Goal: Task Accomplishment & Management: Complete application form

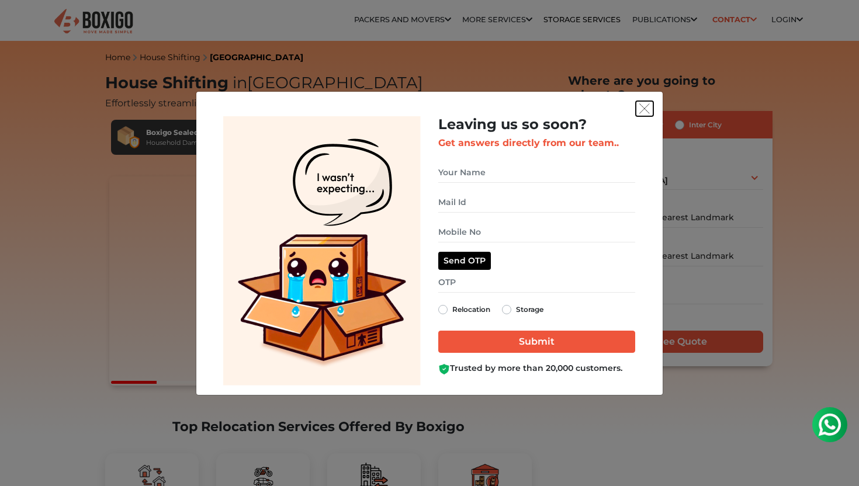
click at [648, 107] on img "get free quote dialog" at bounding box center [644, 108] width 11 height 11
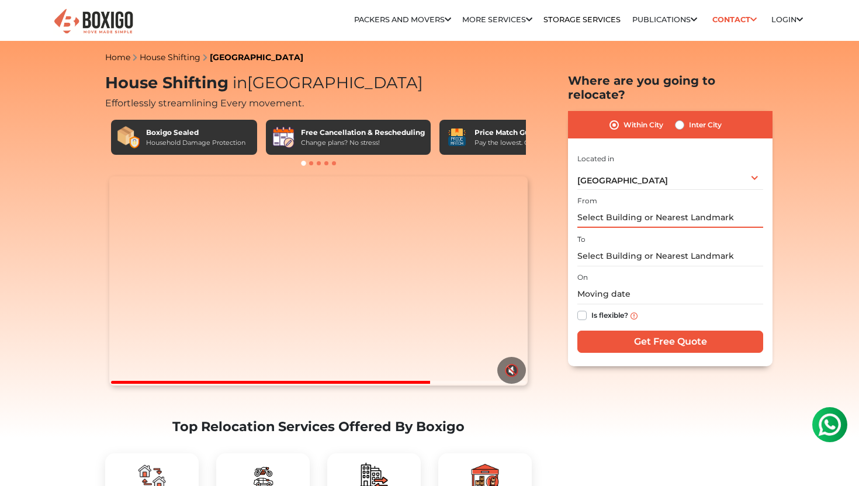
click at [687, 207] on input "text" at bounding box center [670, 217] width 186 height 20
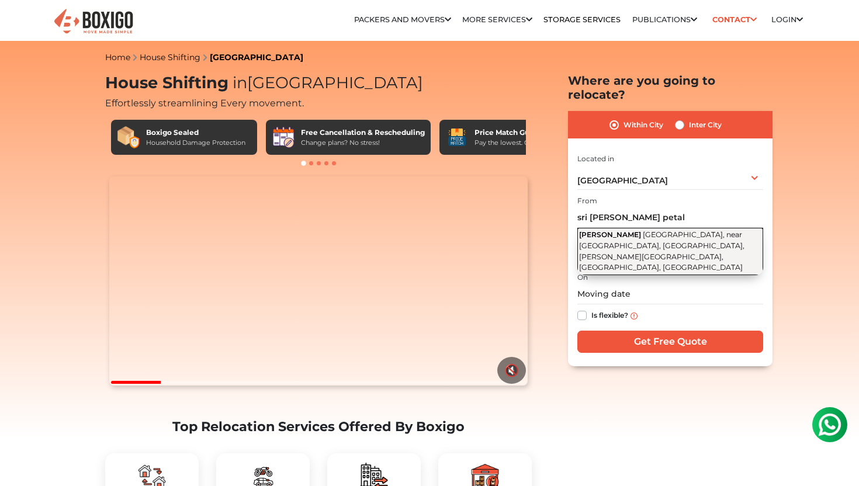
click at [641, 230] on span "[PERSON_NAME]" at bounding box center [610, 234] width 62 height 9
type input "[GEOGRAPHIC_DATA][PERSON_NAME], [GEOGRAPHIC_DATA], near [GEOGRAPHIC_DATA], [GEO…"
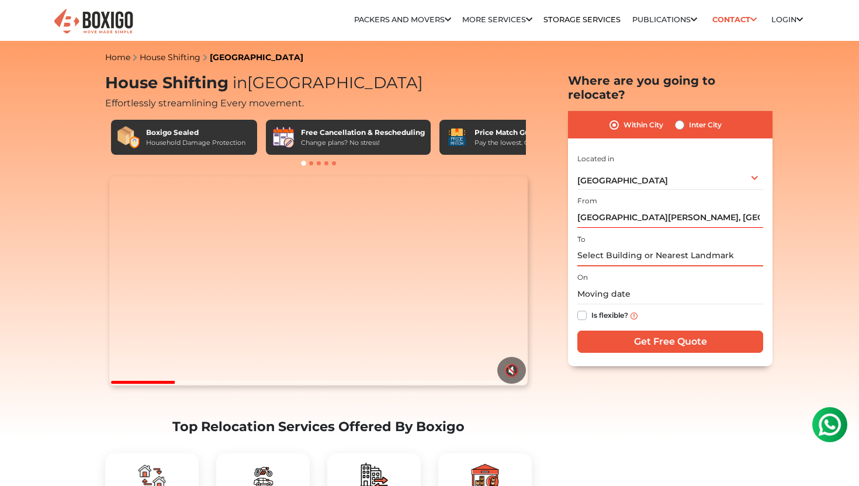
click at [612, 246] on input "text" at bounding box center [670, 256] width 186 height 20
paste input "918088110011"
type input "918088110011"
paste input "[STREET_ADDRESS][PERSON_NAME][PERSON_NAME]"
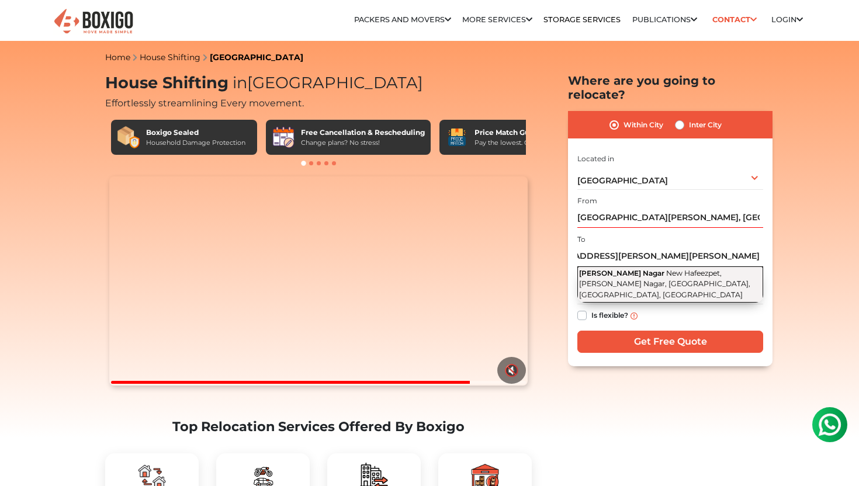
click at [664, 269] on span "[PERSON_NAME] Nagar" at bounding box center [621, 273] width 85 height 9
type input "[PERSON_NAME] Nagar, New Hafeezpet, [PERSON_NAME] Nagar, [GEOGRAPHIC_DATA], [GE…"
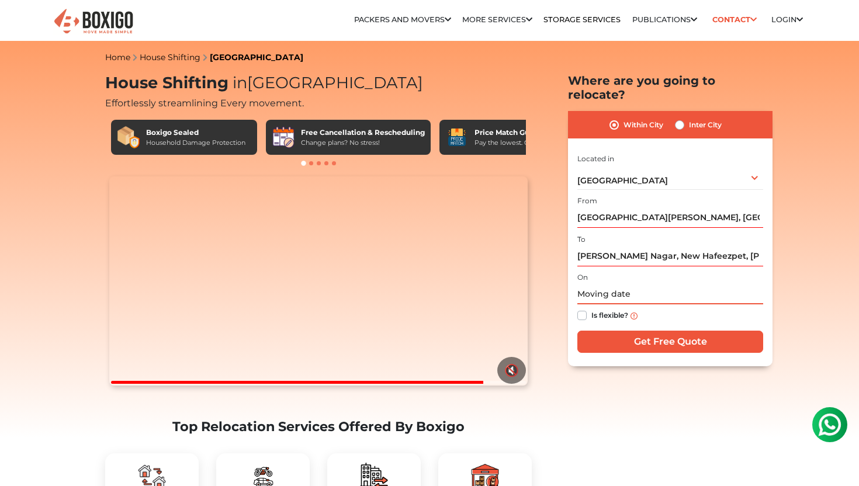
click at [617, 284] on input "text" at bounding box center [670, 294] width 186 height 20
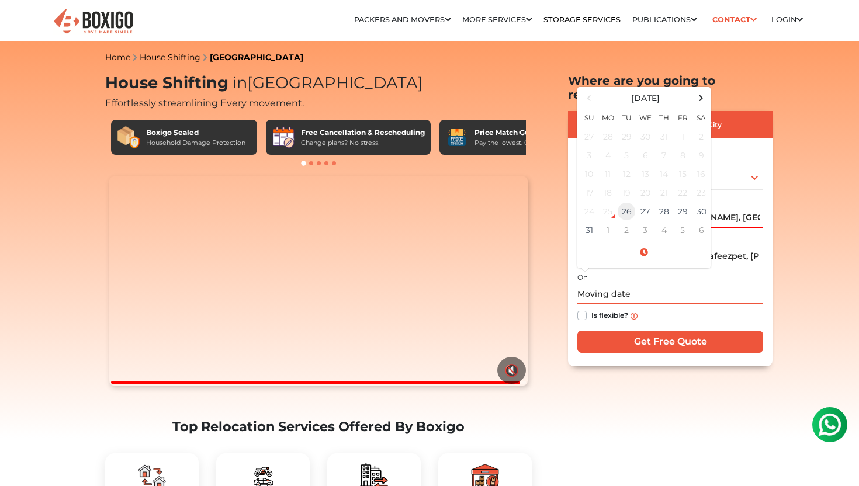
click at [626, 202] on td "26" at bounding box center [626, 211] width 19 height 19
type input "[DATE] 10:03 AM"
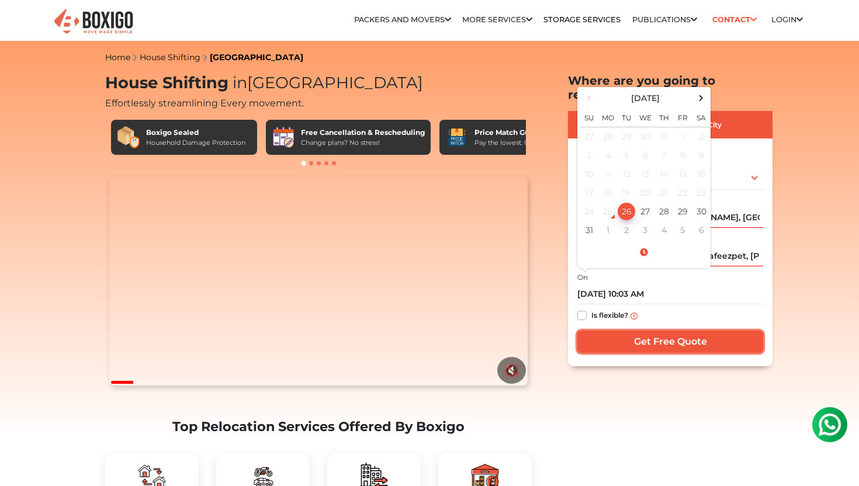
click at [617, 331] on input "Get Free Quote" at bounding box center [670, 342] width 186 height 22
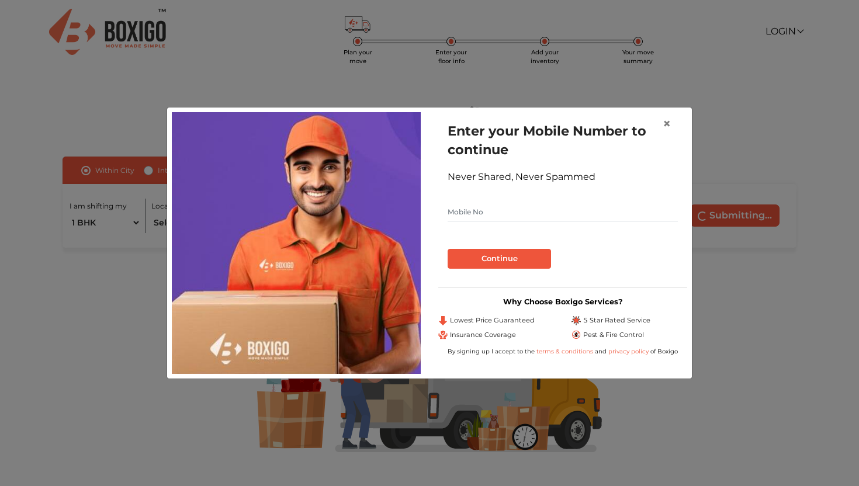
click at [486, 210] on input "text" at bounding box center [563, 212] width 230 height 19
type input "9985458500"
click at [497, 260] on button "Continue" at bounding box center [499, 259] width 103 height 20
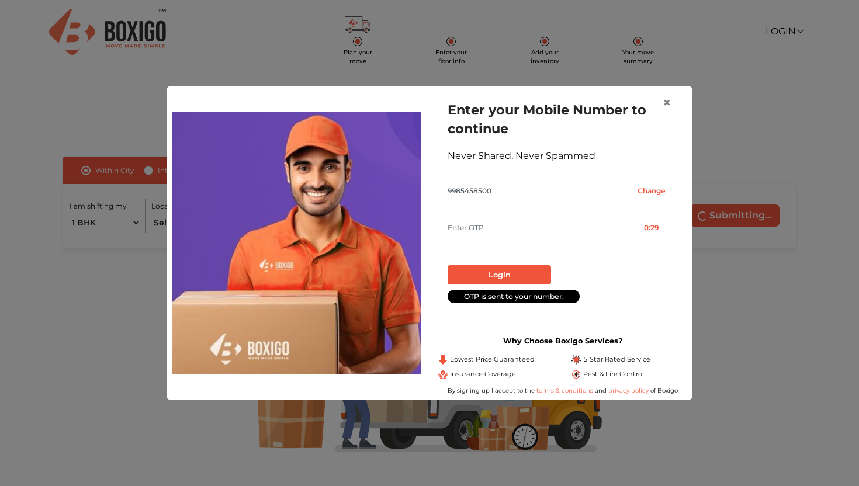
click at [499, 223] on input "text" at bounding box center [536, 228] width 177 height 19
type input "8624"
click at [467, 273] on button "Login" at bounding box center [499, 275] width 103 height 20
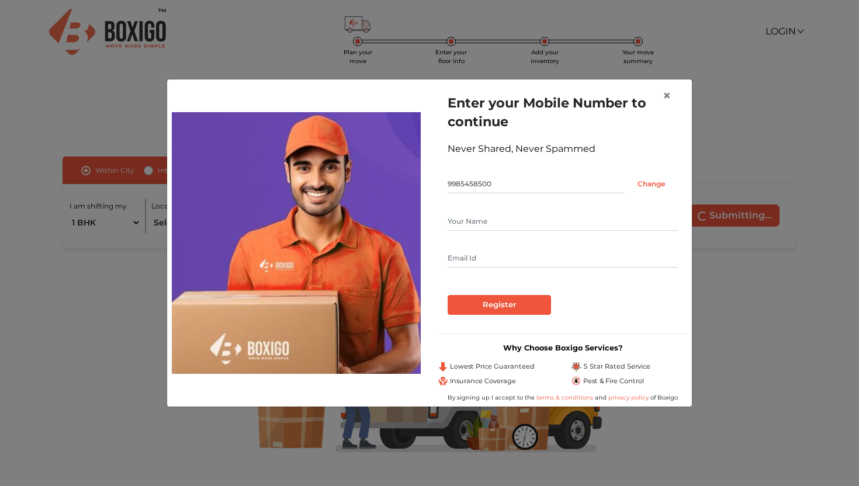
click at [560, 219] on input "text" at bounding box center [563, 221] width 230 height 19
type input "Dharma Sai Seerapu"
type input "dharmasai.seerapu@gmail.com"
click at [489, 306] on input "Register" at bounding box center [499, 305] width 103 height 20
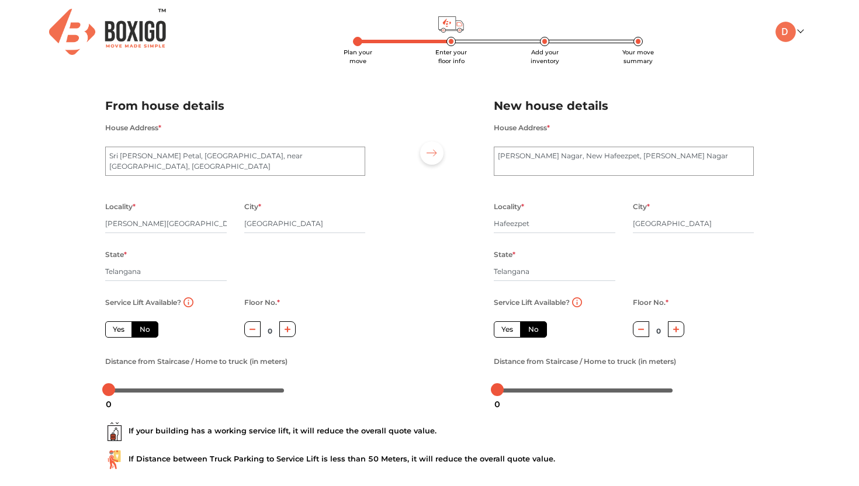
click at [116, 334] on label "Yes" at bounding box center [118, 329] width 27 height 16
click at [116, 332] on input "Yes" at bounding box center [117, 328] width 8 height 8
radio input "true"
click at [46, 302] on div "Plan your move Enter your floor info Add your inventory Your move summary My Mo…" at bounding box center [429, 276] width 859 height 553
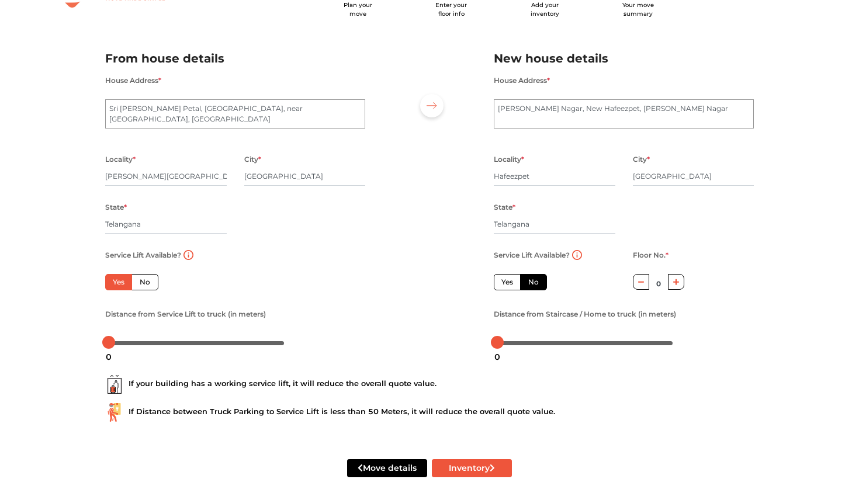
scroll to position [69, 0]
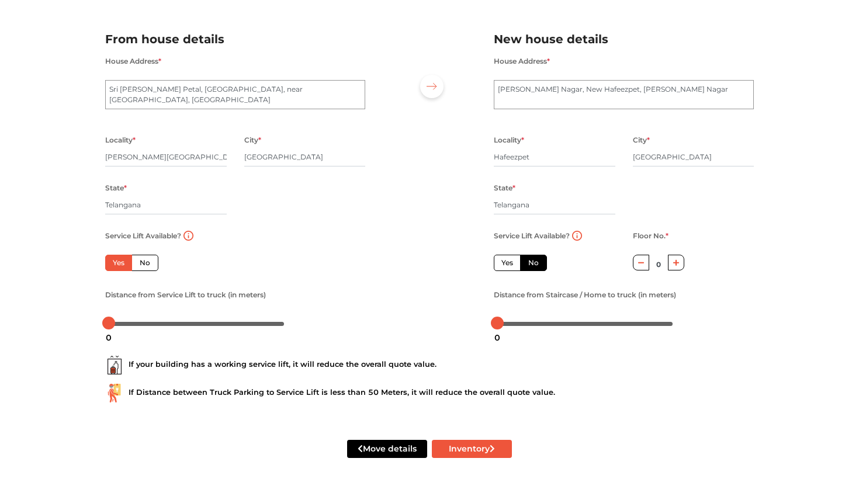
click at [515, 262] on label "Yes" at bounding box center [507, 263] width 27 height 16
click at [509, 262] on input "Yes" at bounding box center [505, 262] width 8 height 8
radio input "false"
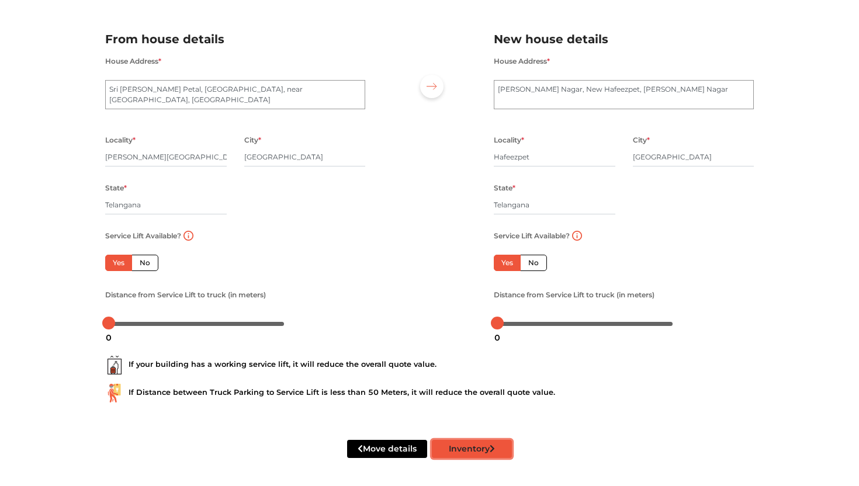
click at [454, 448] on button "Inventory" at bounding box center [472, 449] width 80 height 18
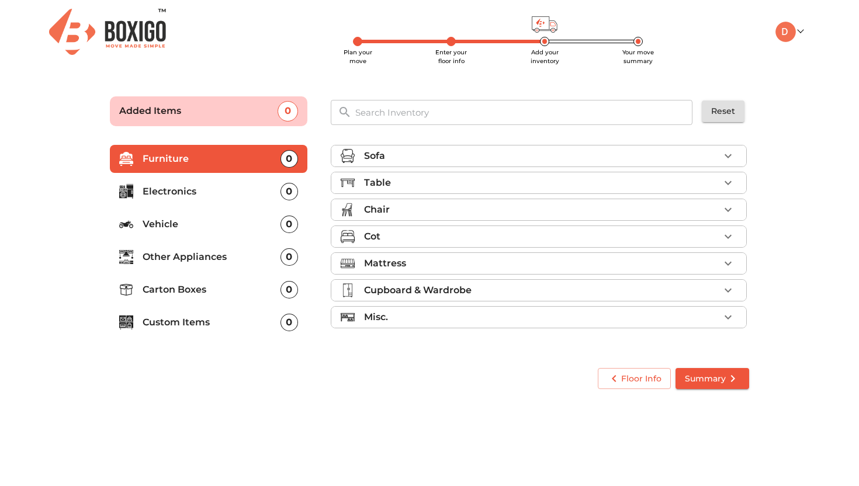
click at [462, 155] on div "Sofa" at bounding box center [541, 156] width 355 height 14
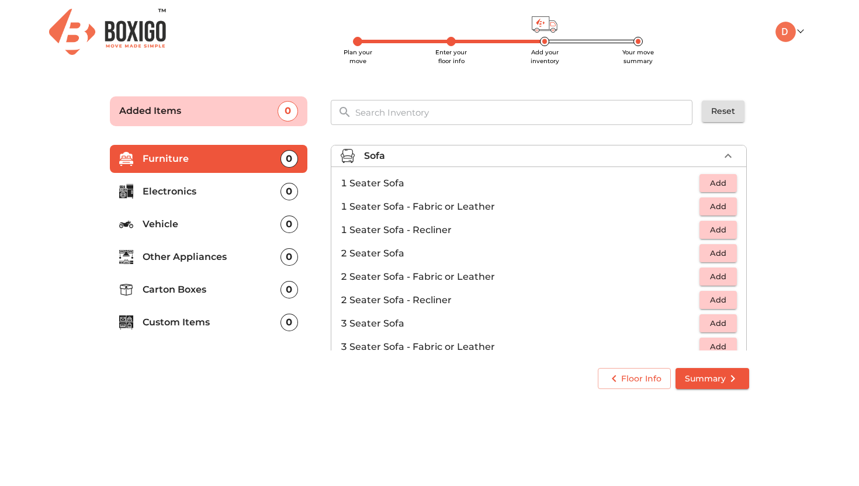
click at [462, 155] on div "Sofa" at bounding box center [541, 156] width 355 height 14
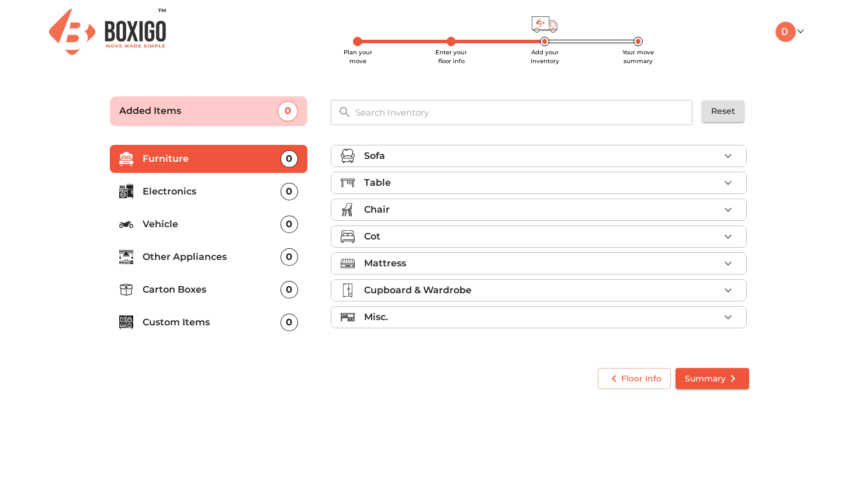
click at [432, 210] on div "Chair" at bounding box center [541, 210] width 355 height 14
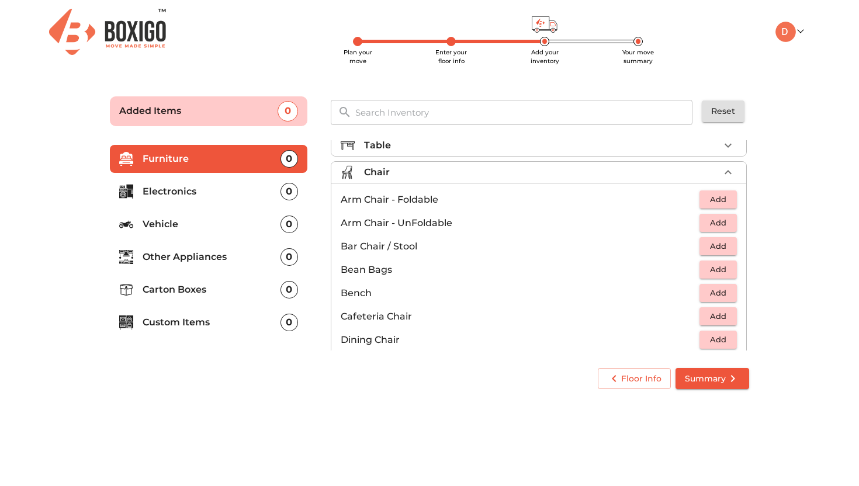
scroll to position [38, 0]
click at [730, 200] on span "Add" at bounding box center [718, 198] width 26 height 13
click at [730, 200] on icon "button" at bounding box center [728, 199] width 14 height 14
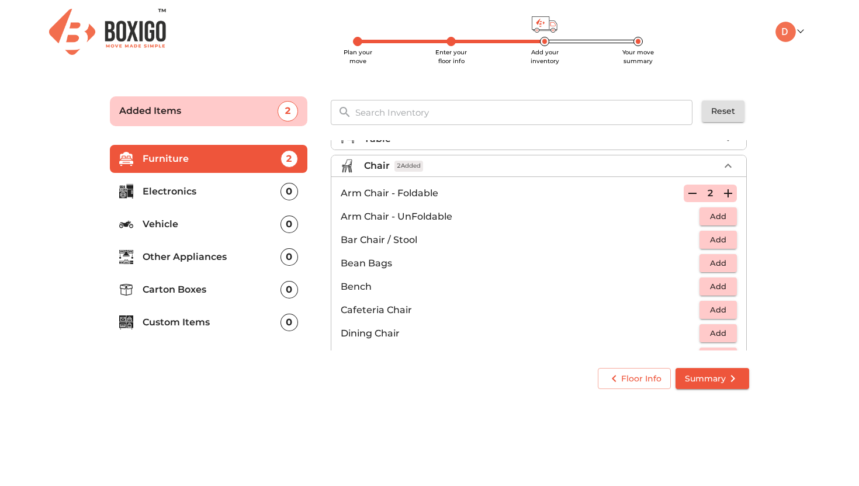
click at [726, 218] on span "Add" at bounding box center [718, 216] width 26 height 13
click at [726, 218] on icon "button" at bounding box center [728, 217] width 14 height 14
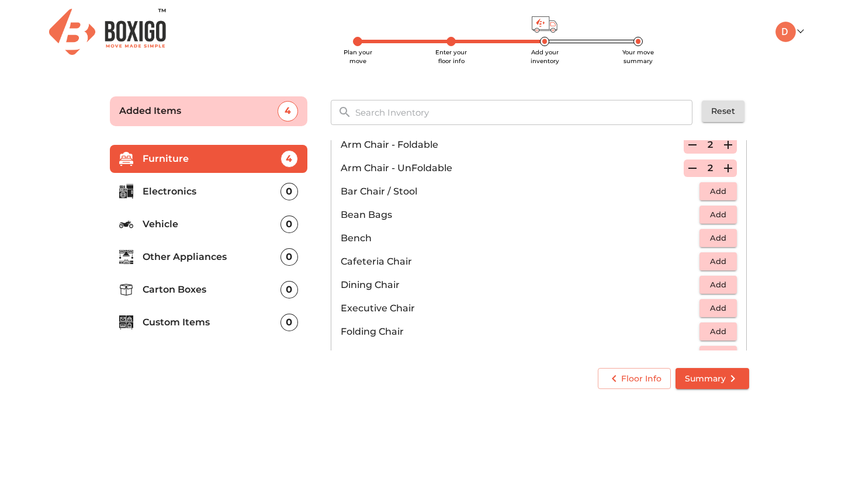
scroll to position [91, 0]
click at [695, 151] on icon "button" at bounding box center [692, 146] width 14 height 14
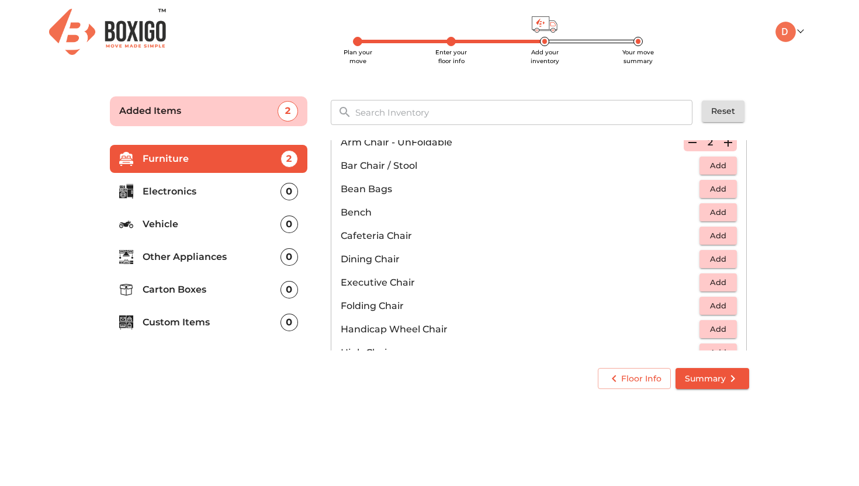
click at [719, 306] on span "Add" at bounding box center [718, 305] width 26 height 13
click at [715, 303] on div "1" at bounding box center [710, 306] width 53 height 18
click at [724, 305] on icon "button" at bounding box center [728, 306] width 14 height 14
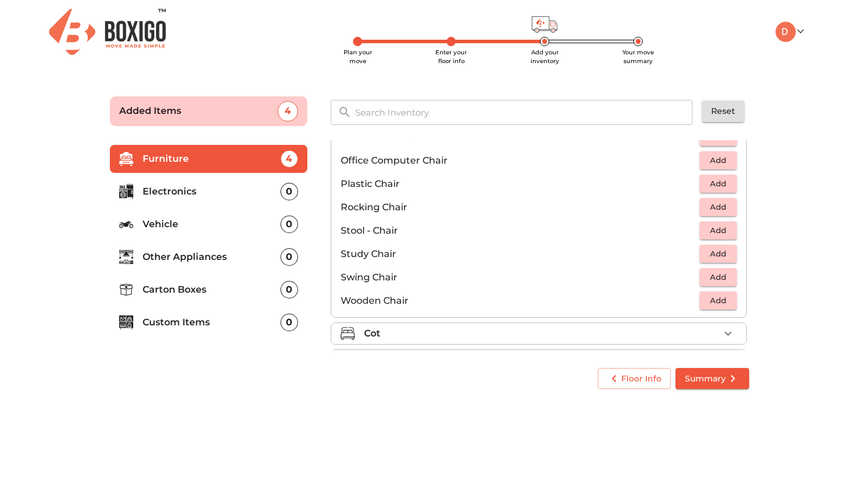
scroll to position [0, 0]
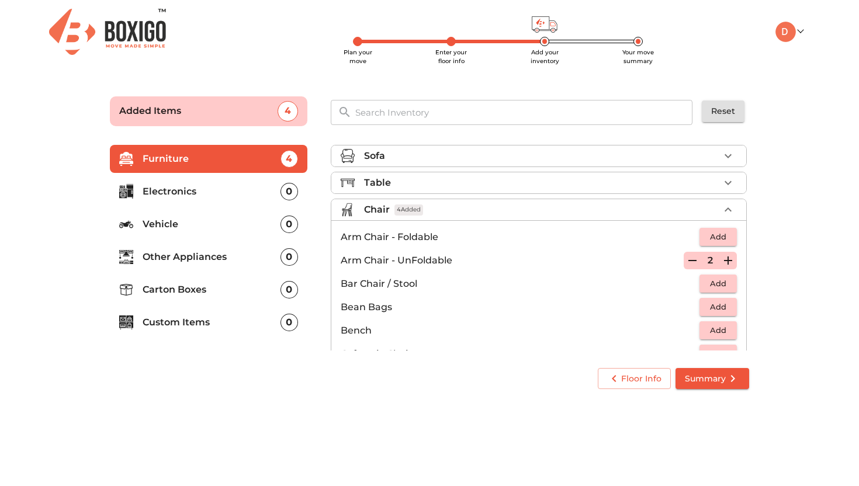
click at [651, 207] on div "Chair 4 Added" at bounding box center [541, 210] width 355 height 14
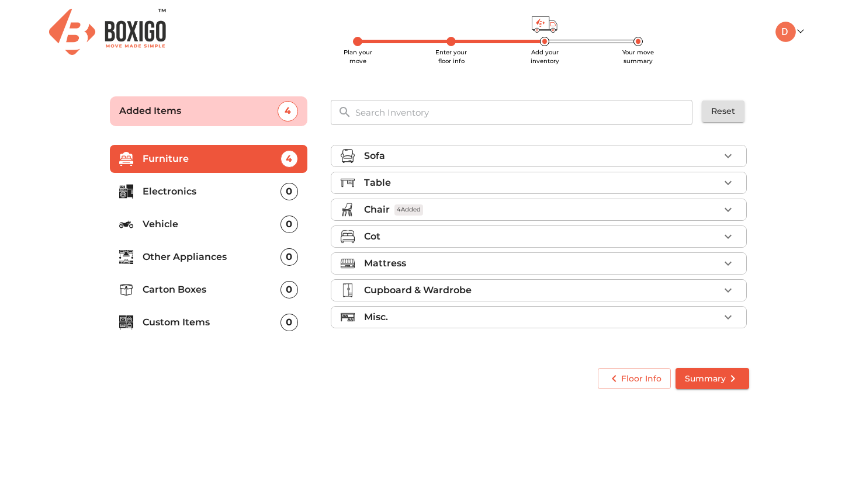
click at [648, 176] on div "Table" at bounding box center [541, 183] width 355 height 14
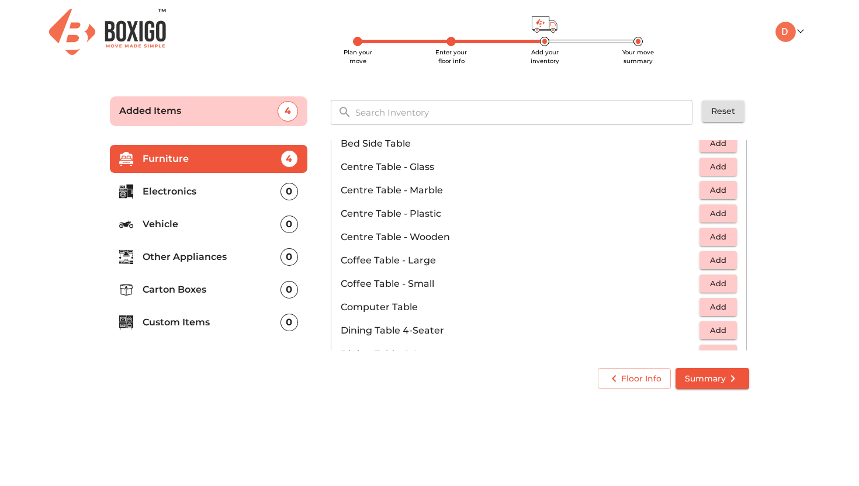
scroll to position [70, 0]
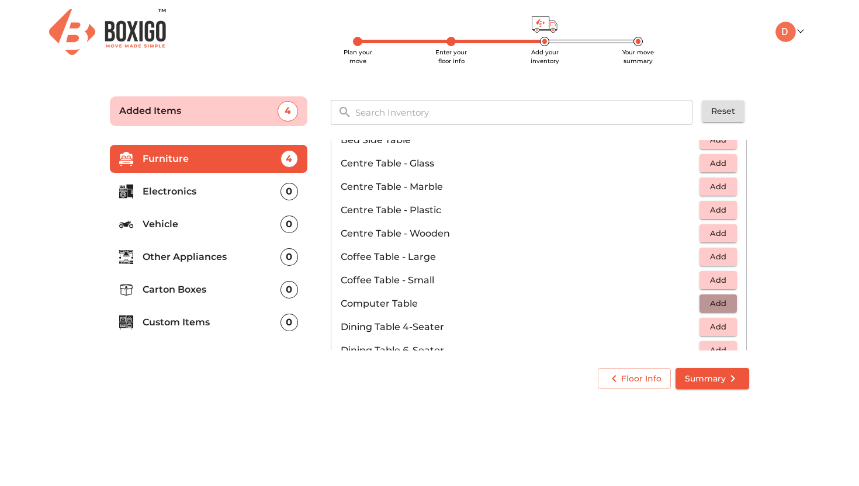
click at [709, 304] on span "Add" at bounding box center [718, 303] width 26 height 13
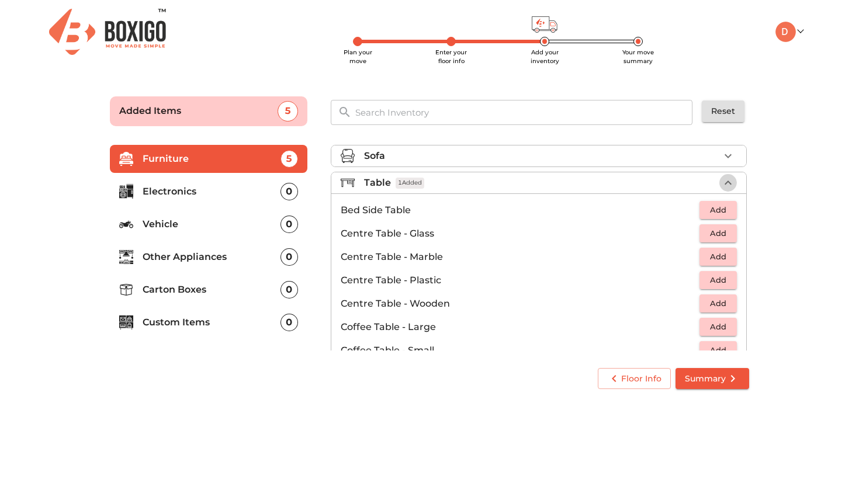
click at [733, 179] on icon "button" at bounding box center [728, 183] width 14 height 14
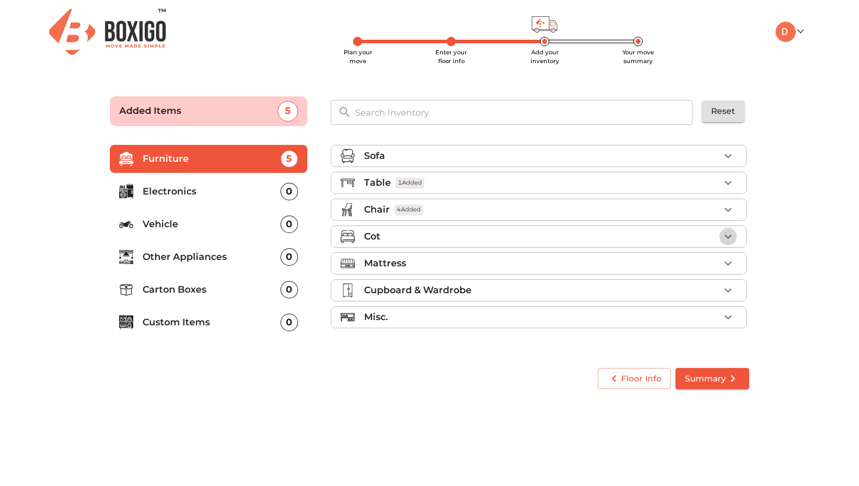
click at [729, 244] on button "button" at bounding box center [728, 237] width 18 height 18
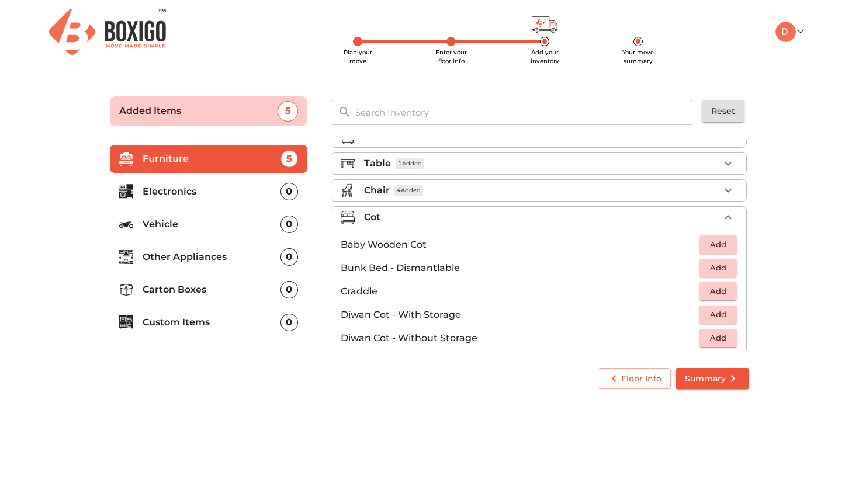
scroll to position [20, 0]
click at [726, 222] on icon "button" at bounding box center [728, 217] width 14 height 14
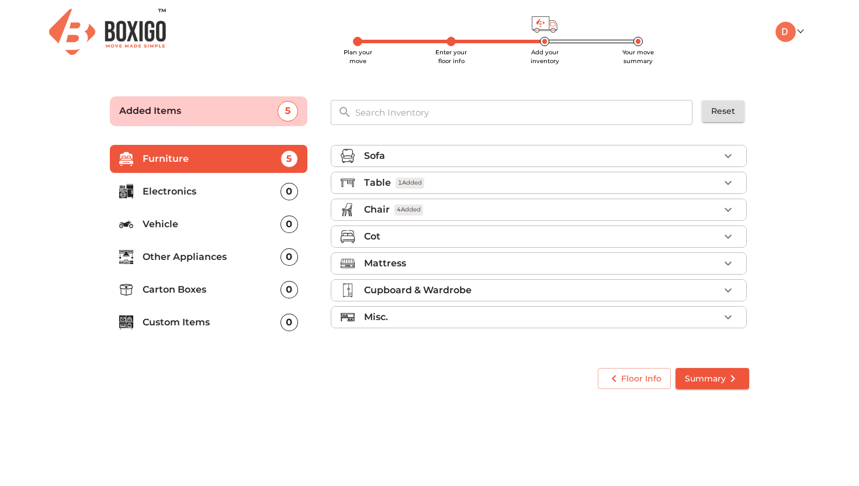
scroll to position [0, 0]
click at [721, 260] on icon "button" at bounding box center [728, 264] width 14 height 14
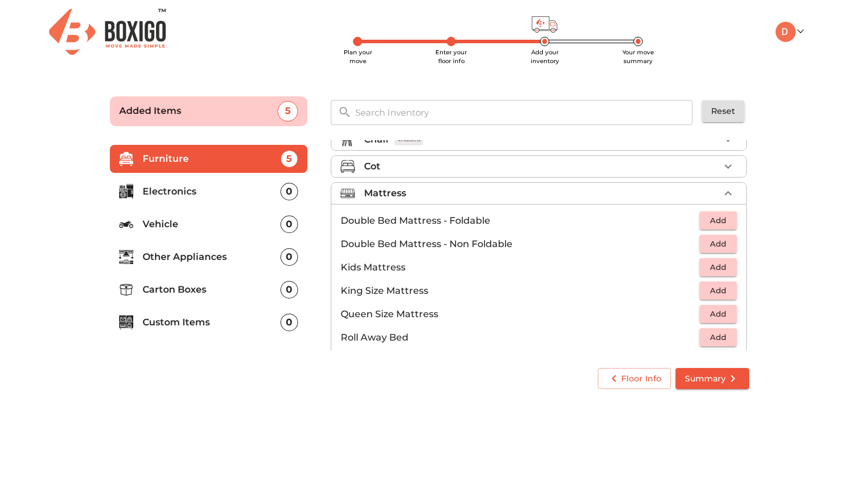
scroll to position [71, 0]
click at [717, 245] on span "Add" at bounding box center [718, 242] width 26 height 13
click at [731, 191] on icon "button" at bounding box center [728, 192] width 14 height 14
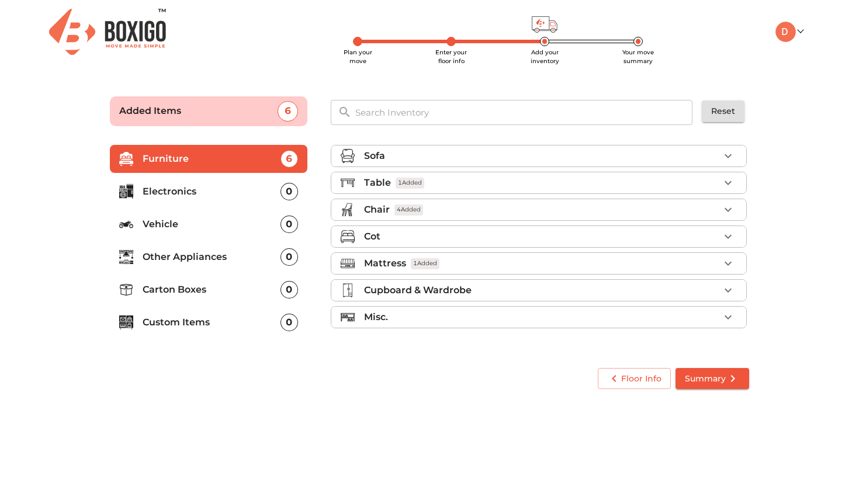
scroll to position [0, 0]
click at [730, 288] on icon "button" at bounding box center [728, 290] width 14 height 14
click at [730, 287] on icon "button" at bounding box center [728, 290] width 14 height 14
click at [724, 296] on icon "button" at bounding box center [728, 290] width 14 height 14
click at [724, 297] on button "button" at bounding box center [728, 291] width 18 height 18
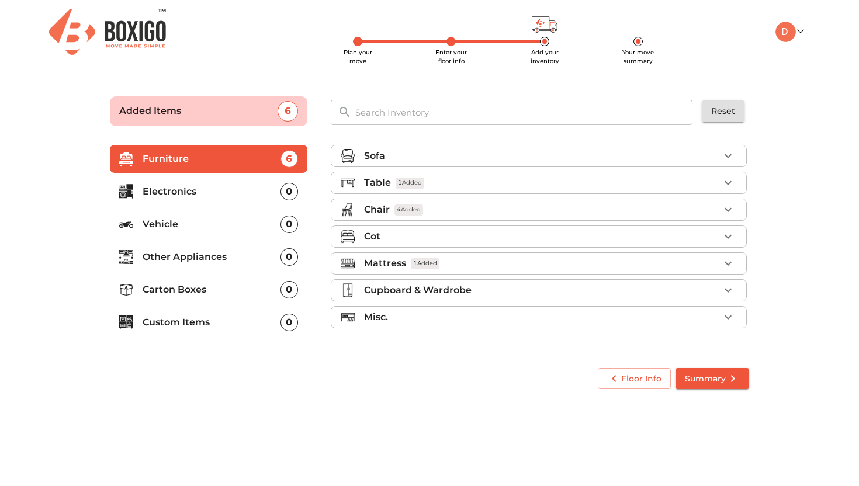
click at [725, 318] on icon "button" at bounding box center [728, 317] width 14 height 14
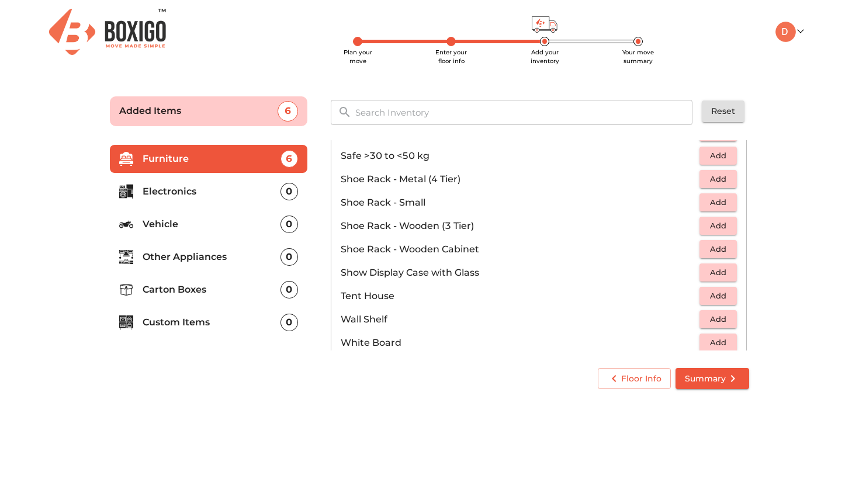
scroll to position [628, 0]
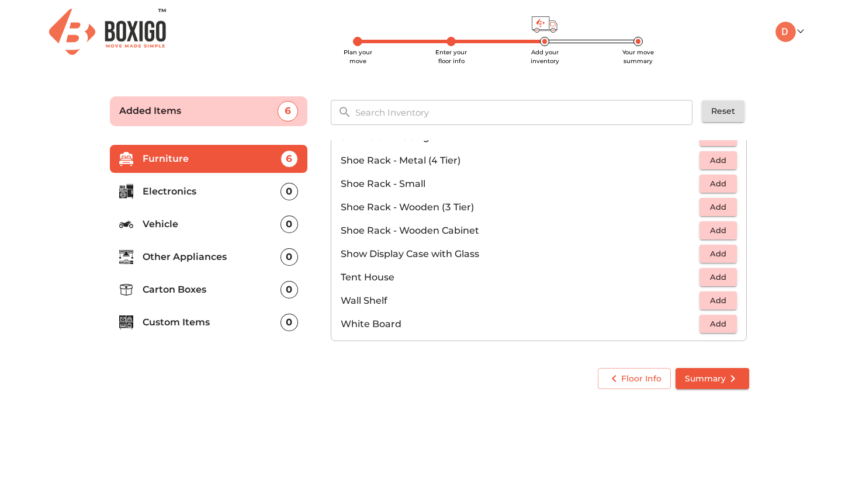
click at [724, 390] on div "Floor Info Summary" at bounding box center [429, 378] width 649 height 31
click at [749, 408] on body "Plan your move Enter your floor info Add your inventory Your move summary My Mo…" at bounding box center [429, 243] width 859 height 486
click at [285, 189] on div "0" at bounding box center [289, 192] width 18 height 18
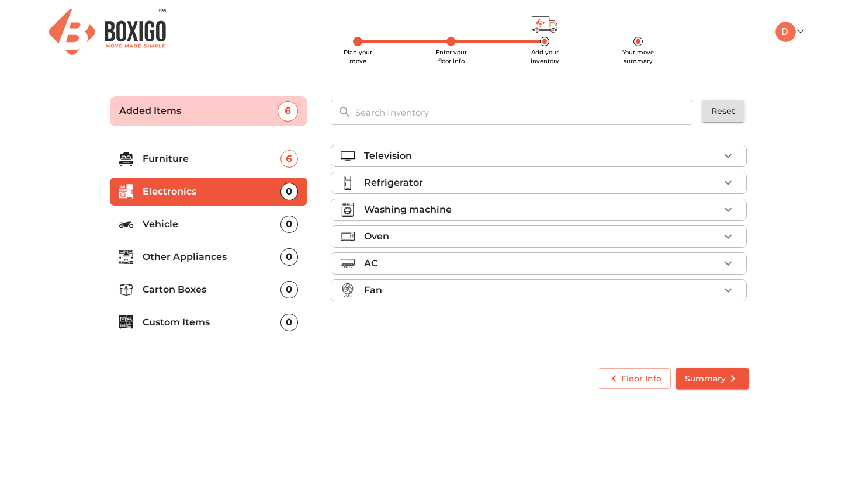
scroll to position [0, 0]
click at [451, 158] on div "Television" at bounding box center [541, 156] width 355 height 14
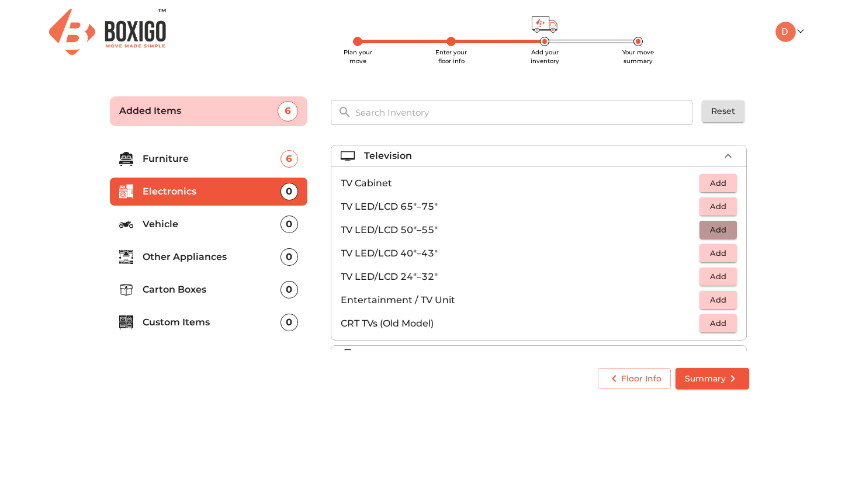
click at [722, 230] on span "Add" at bounding box center [718, 229] width 26 height 13
click at [729, 149] on icon "button" at bounding box center [728, 156] width 14 height 14
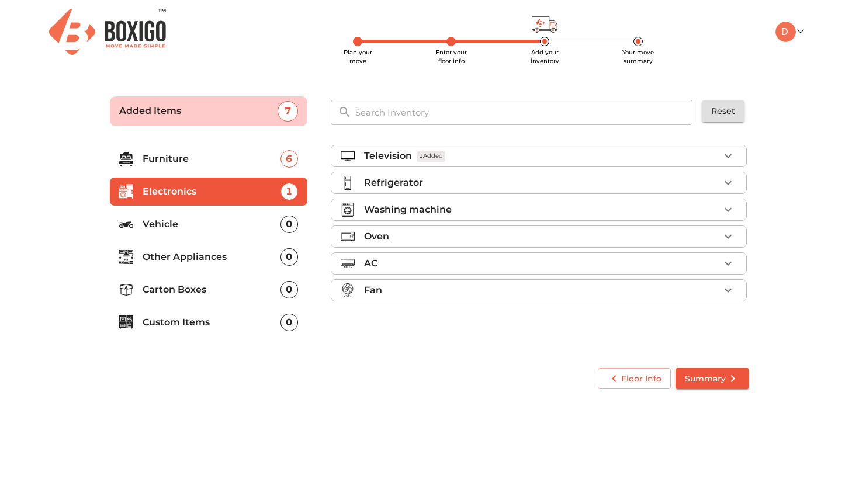
click at [720, 179] on button "button" at bounding box center [728, 183] width 18 height 18
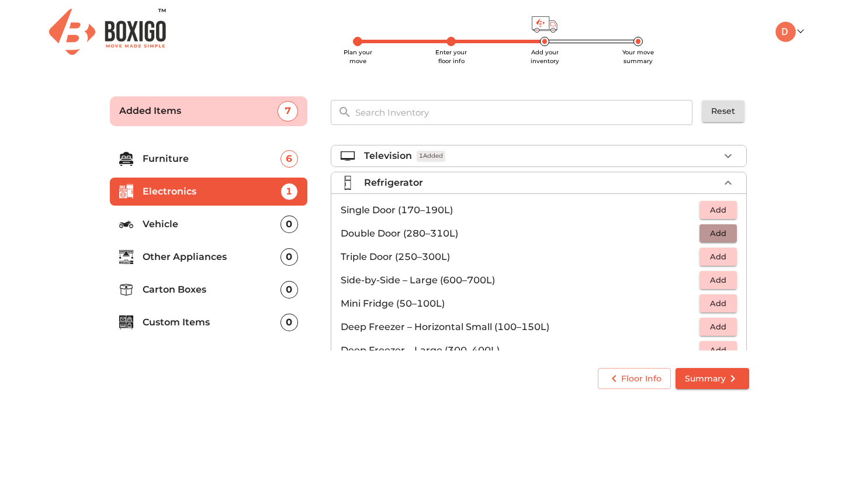
click at [719, 235] on span "Add" at bounding box center [718, 233] width 26 height 13
click at [725, 180] on icon "button" at bounding box center [728, 183] width 14 height 14
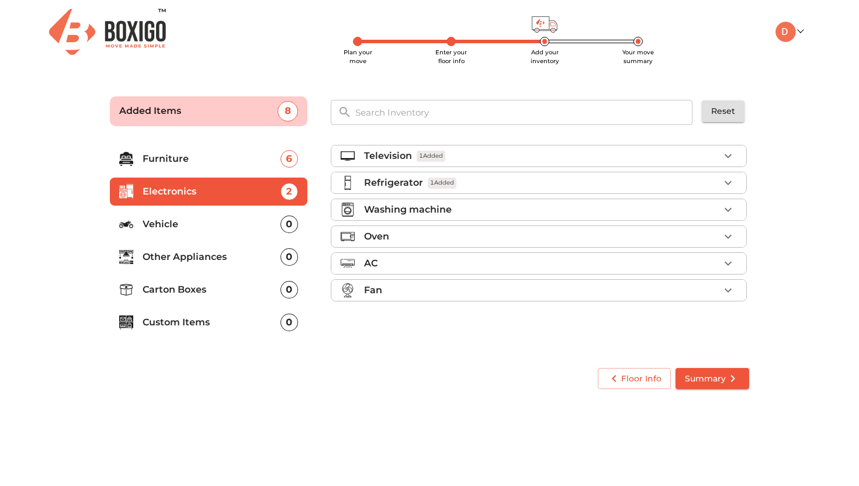
click at [723, 212] on icon "button" at bounding box center [728, 210] width 14 height 14
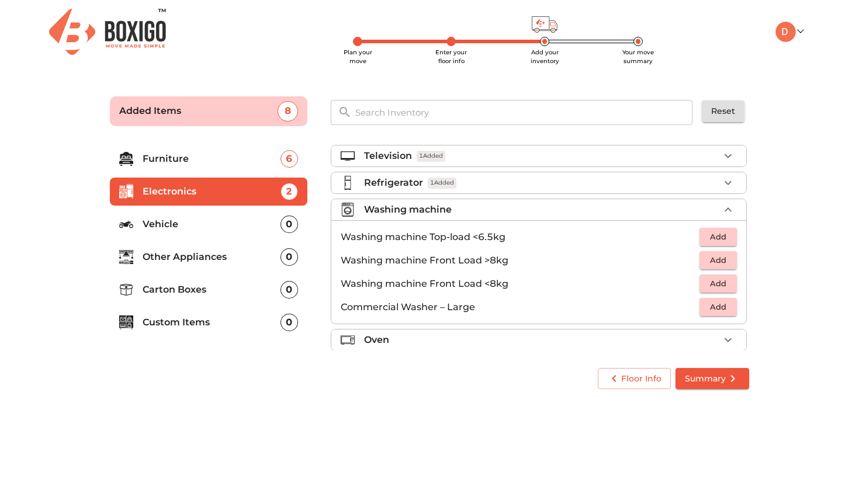
click at [718, 240] on span "Add" at bounding box center [718, 236] width 26 height 13
click at [729, 213] on icon "button" at bounding box center [728, 210] width 14 height 14
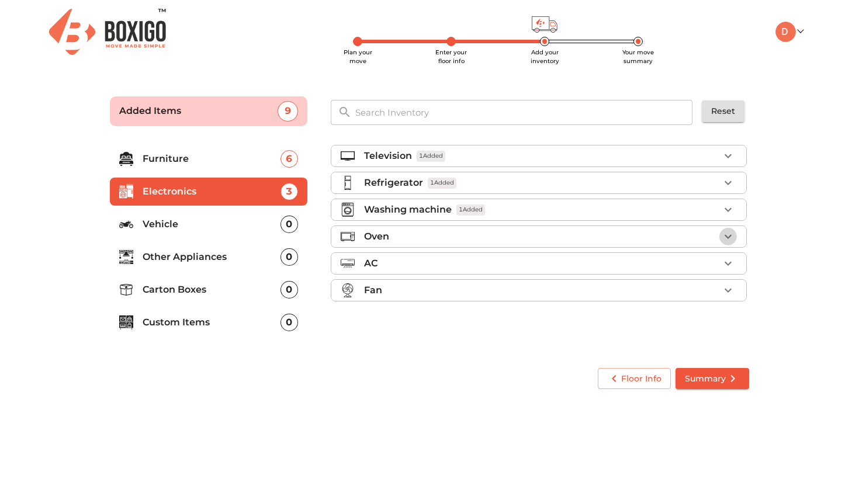
click at [732, 237] on icon "button" at bounding box center [728, 237] width 14 height 14
click at [727, 257] on icon "button" at bounding box center [728, 264] width 14 height 14
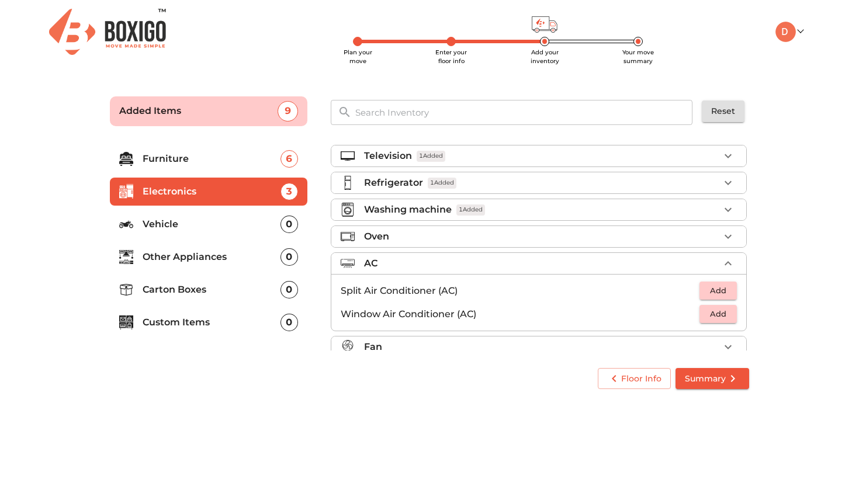
scroll to position [15, 0]
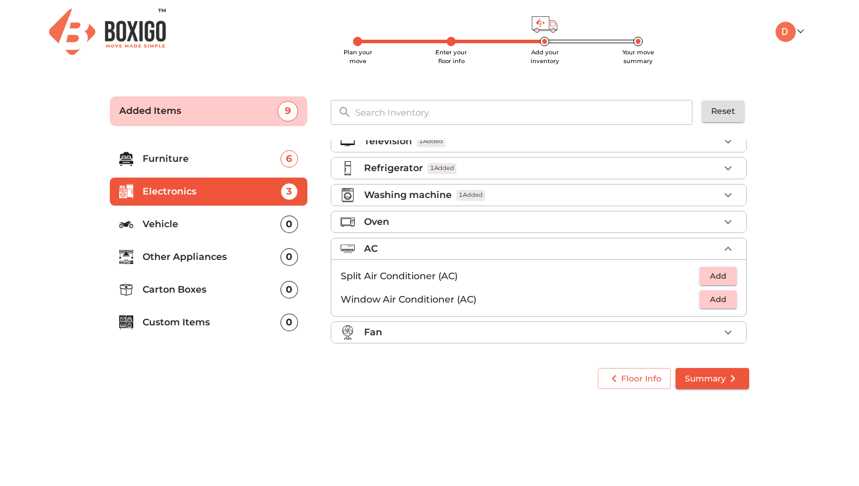
click at [717, 274] on span "Add" at bounding box center [718, 275] width 26 height 13
click at [723, 332] on icon "button" at bounding box center [728, 332] width 14 height 14
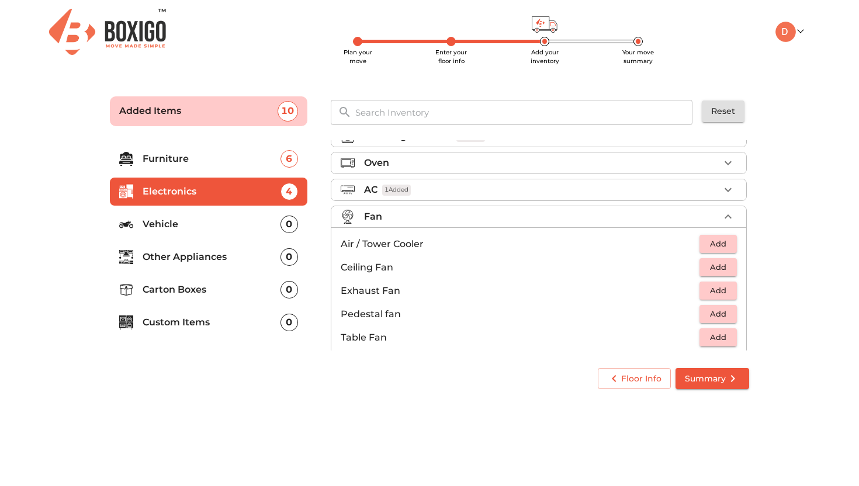
scroll to position [84, 0]
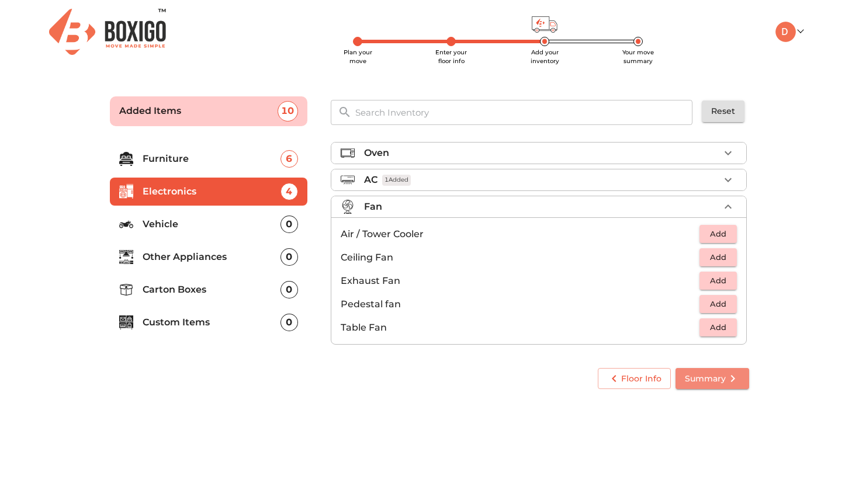
click at [728, 383] on icon "submit" at bounding box center [733, 379] width 14 height 14
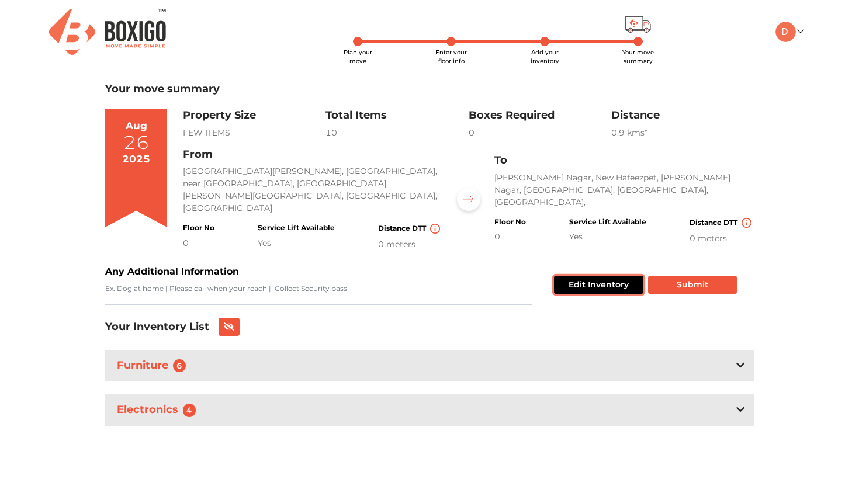
click at [617, 276] on button "Edit Inventory" at bounding box center [598, 285] width 89 height 18
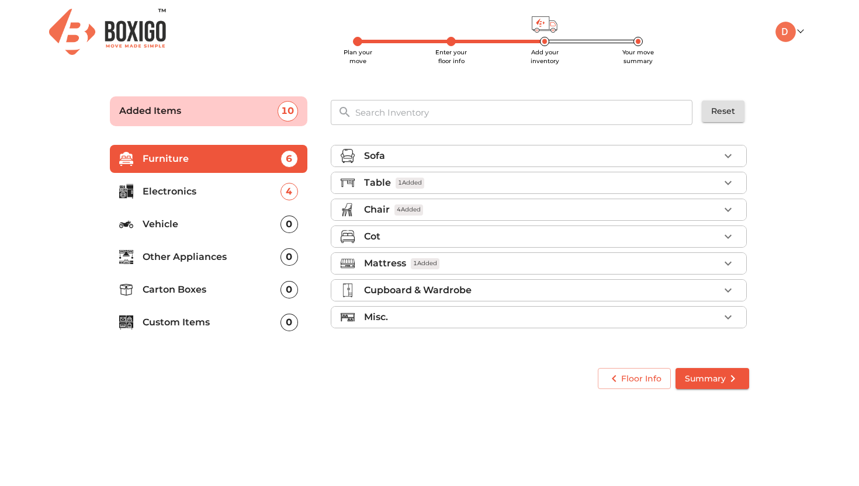
click at [248, 221] on p "Vehicle" at bounding box center [212, 224] width 138 height 14
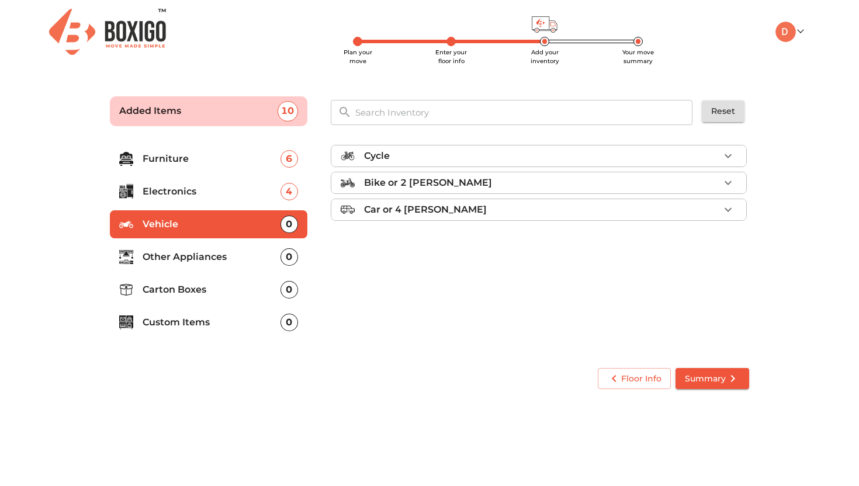
click at [220, 257] on p "Other Appliances" at bounding box center [212, 257] width 138 height 14
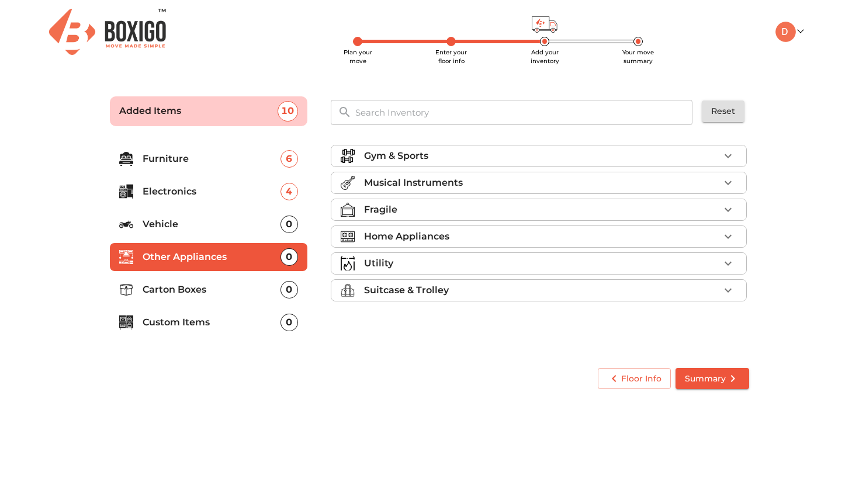
click at [237, 293] on p "Carton Boxes" at bounding box center [212, 290] width 138 height 14
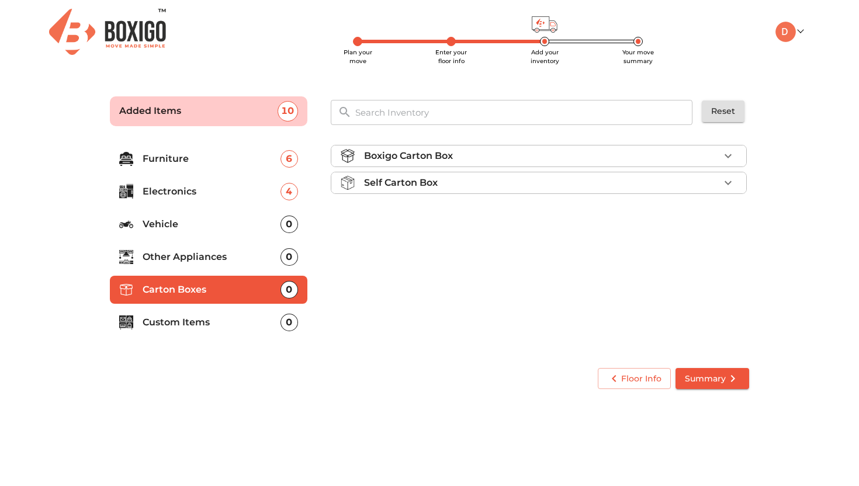
click at [231, 271] on li "Other Appliances 0" at bounding box center [209, 257] width 198 height 28
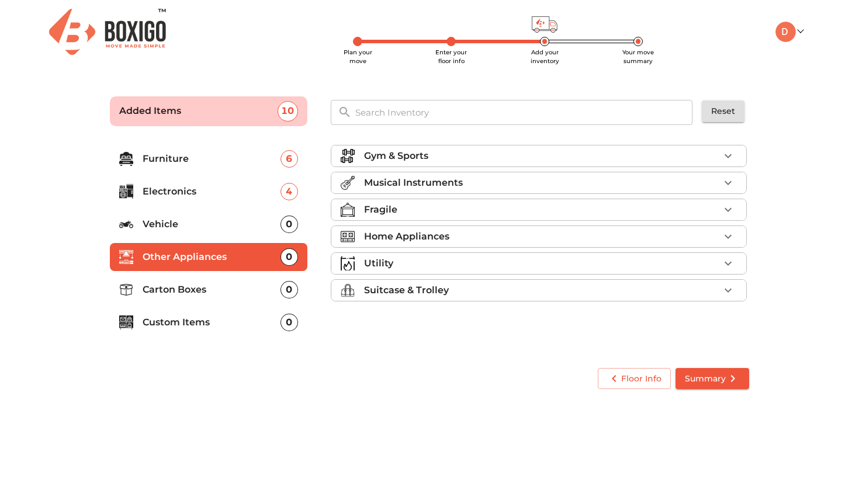
click at [434, 181] on p "Musical Instruments" at bounding box center [413, 183] width 99 height 14
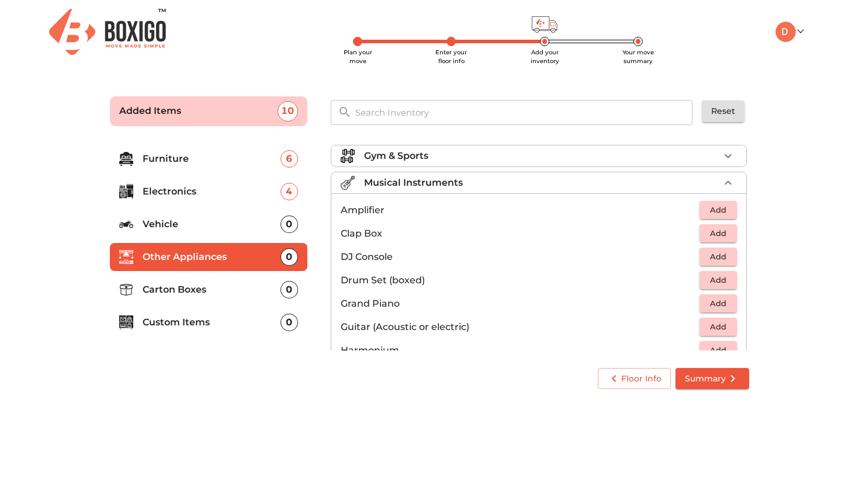
click at [437, 179] on p "Musical Instruments" at bounding box center [413, 183] width 99 height 14
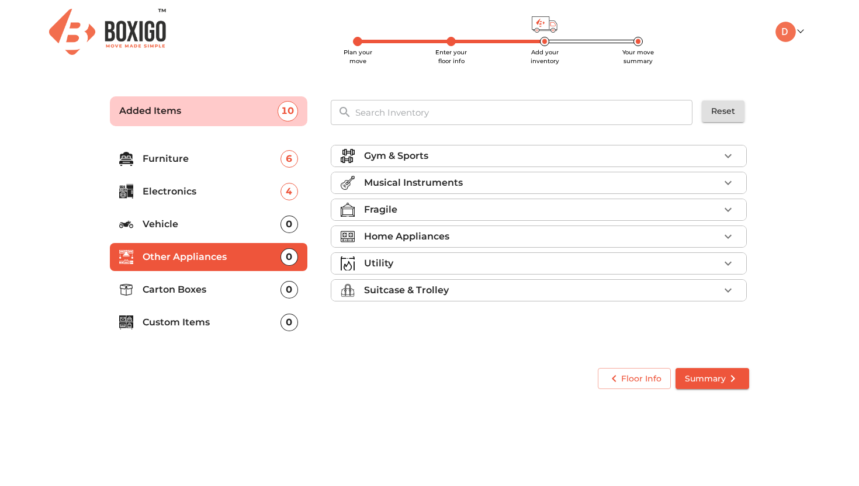
click at [426, 230] on p "Home Appliances" at bounding box center [406, 237] width 85 height 14
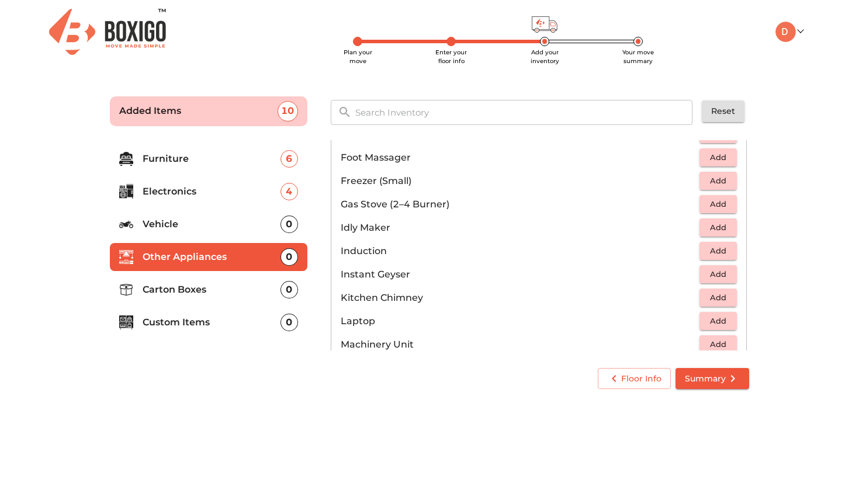
scroll to position [458, 0]
click at [715, 198] on span "Add" at bounding box center [718, 202] width 26 height 13
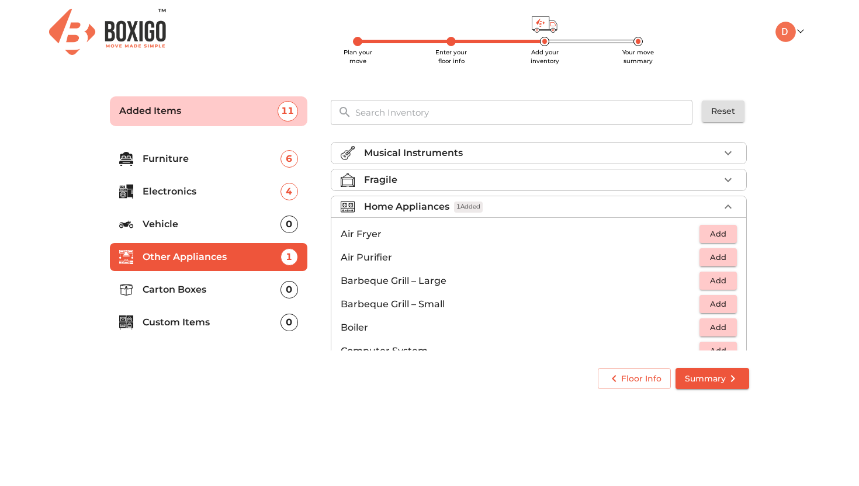
scroll to position [30, 0]
click at [728, 200] on icon "button" at bounding box center [728, 206] width 14 height 14
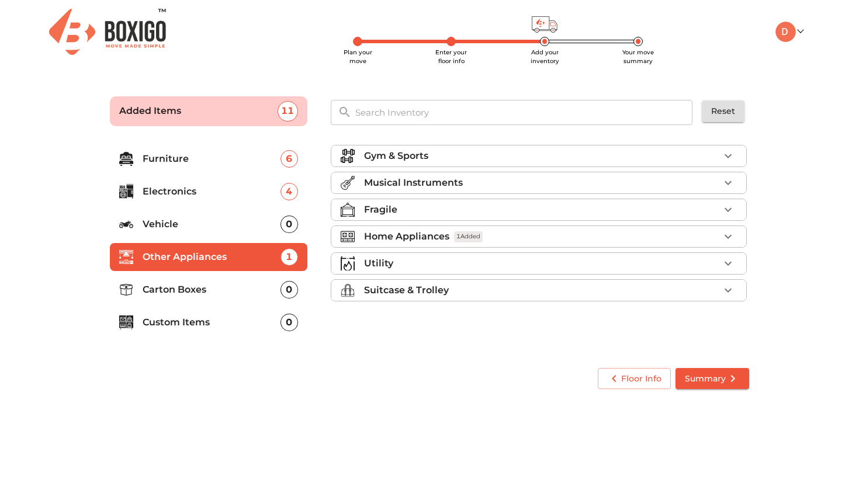
scroll to position [0, 0]
click at [664, 263] on div "Utility" at bounding box center [541, 264] width 355 height 14
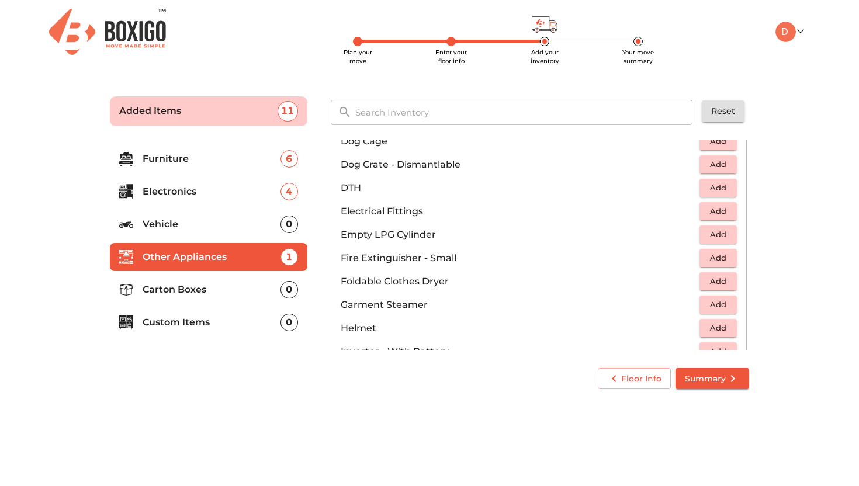
scroll to position [409, 0]
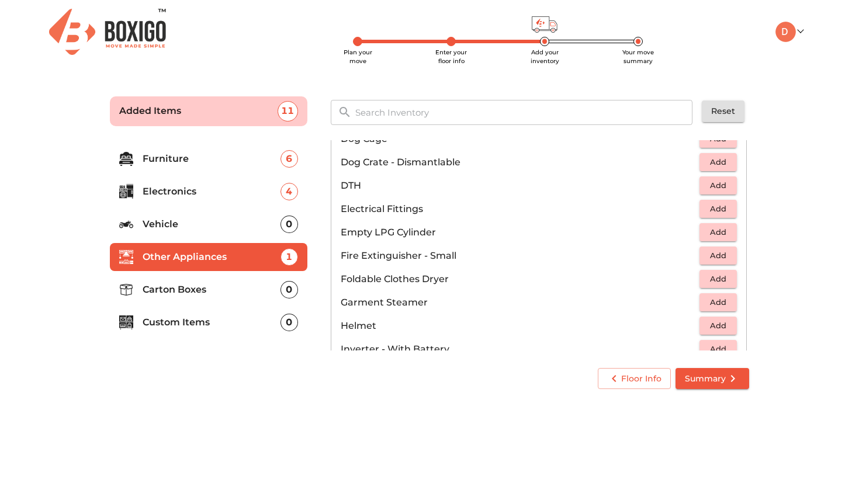
click at [724, 234] on span "Add" at bounding box center [718, 232] width 26 height 13
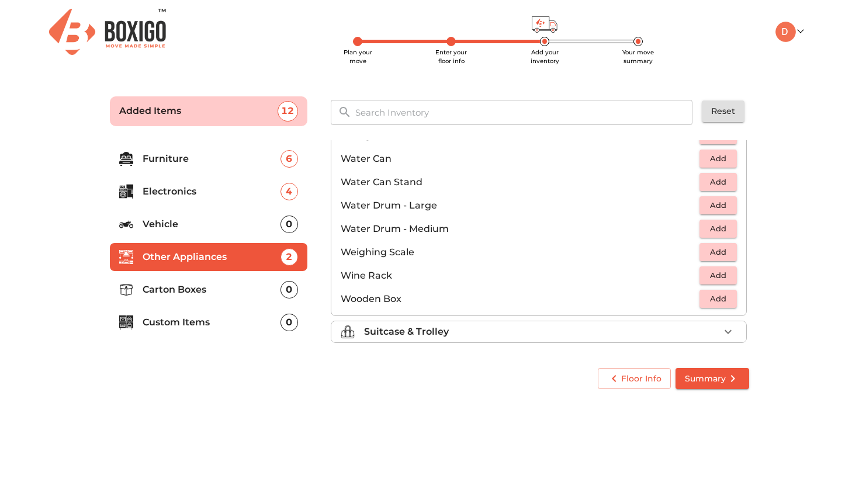
scroll to position [882, 0]
click at [695, 325] on div "Suitcase & Trolley" at bounding box center [541, 330] width 355 height 14
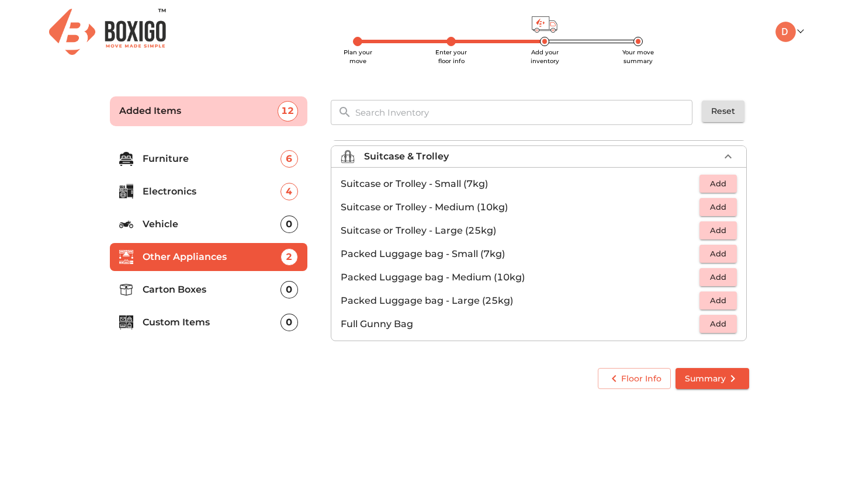
scroll to position [134, 0]
click at [722, 205] on span "Add" at bounding box center [718, 206] width 26 height 13
click at [686, 210] on icon "button" at bounding box center [692, 207] width 14 height 14
click at [735, 385] on icon "submit" at bounding box center [733, 379] width 14 height 14
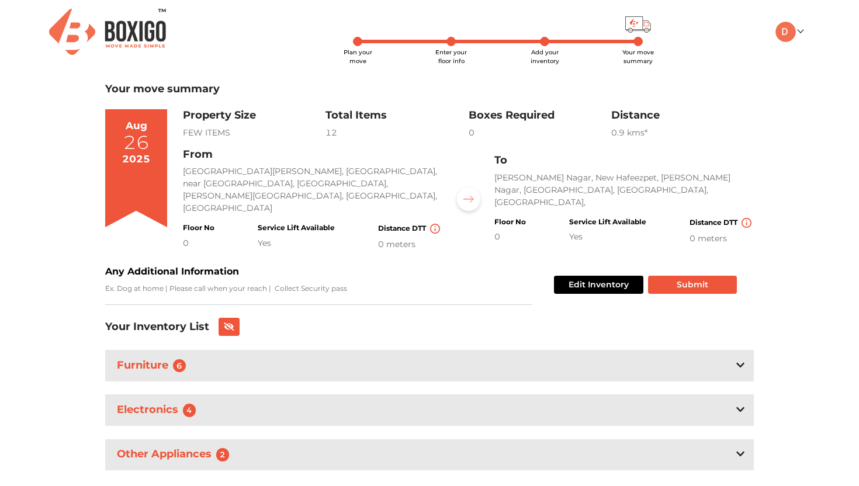
scroll to position [8, 0]
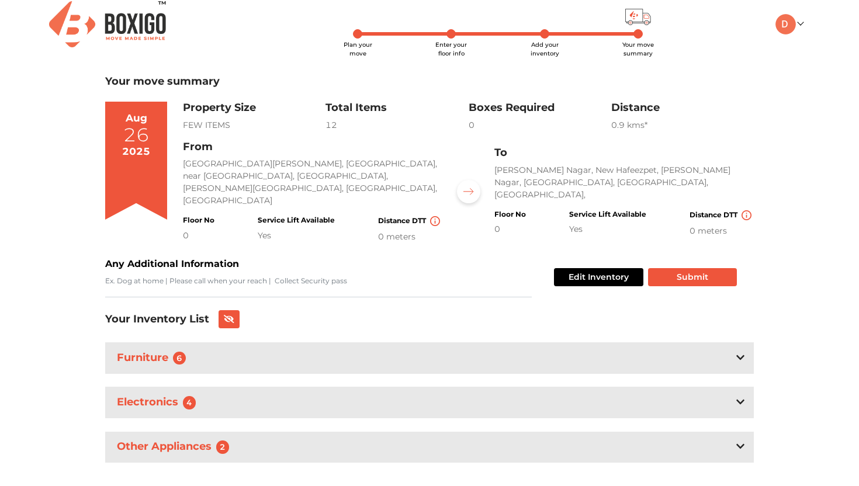
click at [693, 257] on div "Edit Inventory Submit" at bounding box center [643, 277] width 188 height 40
click at [692, 268] on button "Submit" at bounding box center [692, 277] width 89 height 18
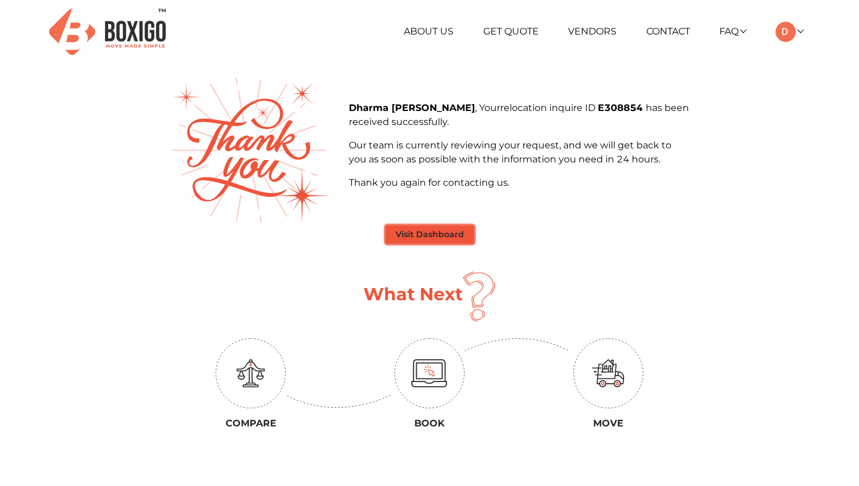
click at [452, 229] on button "Visit Dashboard" at bounding box center [430, 235] width 88 height 18
